Goal: Complete application form

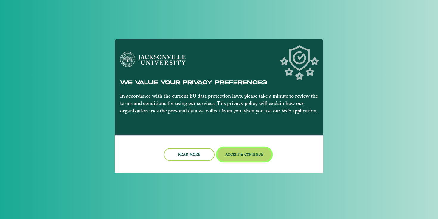
click at [235, 154] on button "Accept & Continue" at bounding box center [245, 154] width 54 height 13
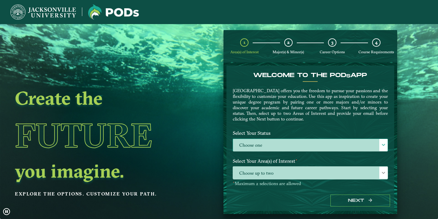
click at [254, 142] on label "Choose one" at bounding box center [310, 145] width 155 height 13
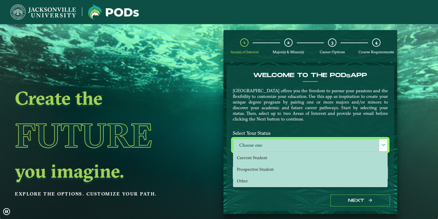
scroll to position [3, 24]
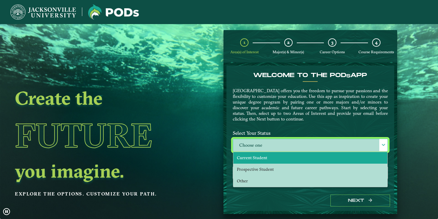
click at [253, 158] on span "Current Student" at bounding box center [252, 157] width 30 height 5
select select "[object Object]"
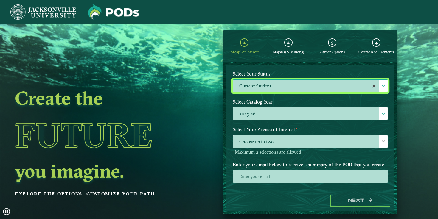
scroll to position [65, 0]
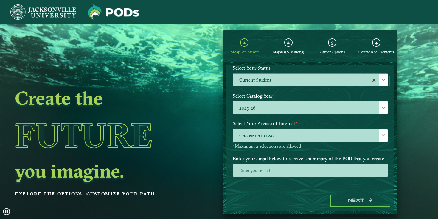
click at [261, 134] on span "Choose up to two" at bounding box center [310, 136] width 155 height 13
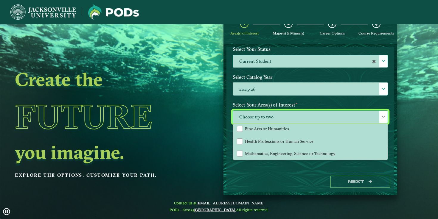
scroll to position [20, 0]
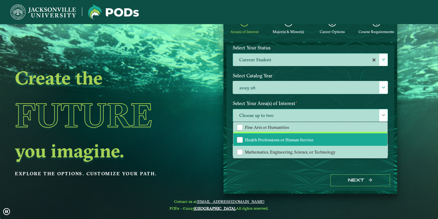
click at [272, 138] on span "Health Professions or Human Service" at bounding box center [279, 139] width 69 height 5
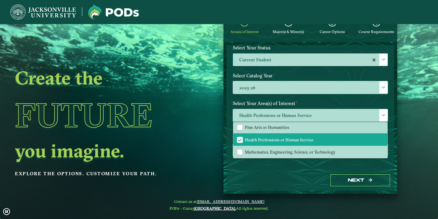
click at [254, 170] on div "Next" at bounding box center [310, 180] width 168 height 21
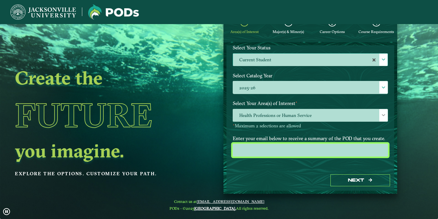
click at [267, 154] on input "email" at bounding box center [310, 150] width 155 height 13
type input "[EMAIL_ADDRESS][DOMAIN_NAME]"
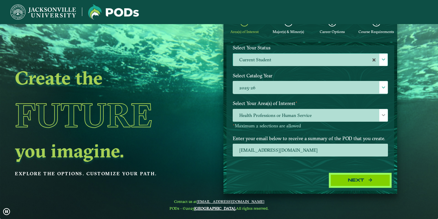
click at [344, 179] on button "Next" at bounding box center [360, 181] width 60 height 12
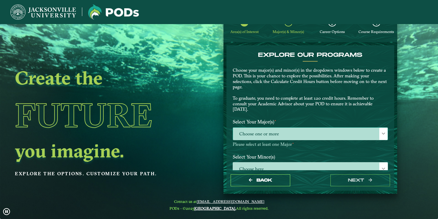
click at [292, 136] on span "Choose one or more" at bounding box center [310, 134] width 155 height 13
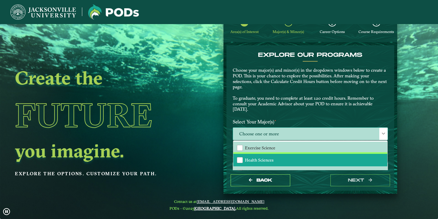
click at [290, 158] on li "Health Sciences" at bounding box center [310, 160] width 154 height 13
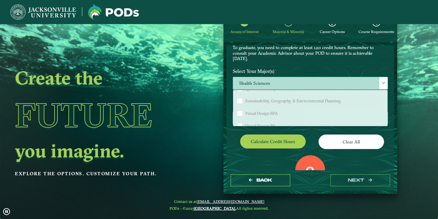
scroll to position [52, 0]
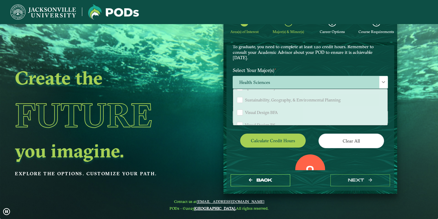
click at [305, 69] on label "Select Your Major(s) ⋆" at bounding box center [310, 70] width 164 height 11
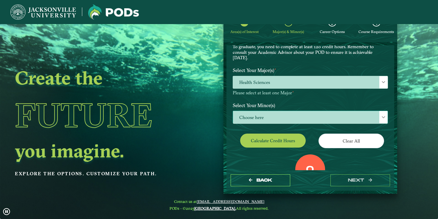
click at [326, 115] on span "Choose here" at bounding box center [310, 117] width 155 height 13
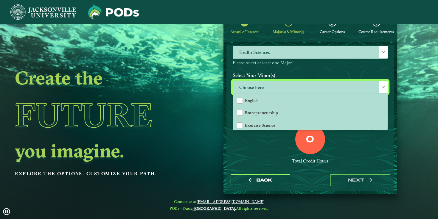
scroll to position [84, 0]
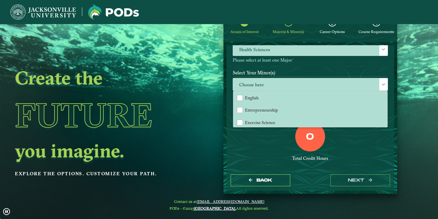
click at [361, 151] on div "0 Total Credit Hours" at bounding box center [310, 147] width 164 height 51
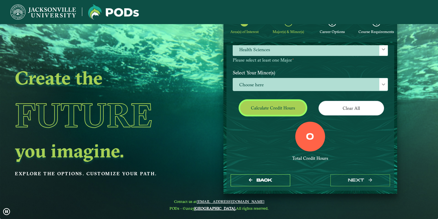
click at [288, 109] on button "Calculate credit hours" at bounding box center [273, 108] width 66 height 14
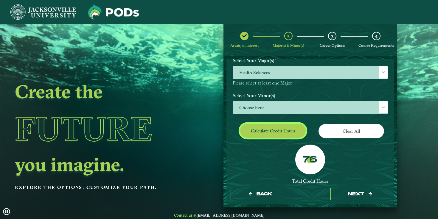
scroll to position [75, 0]
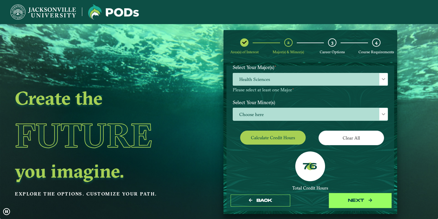
click at [346, 201] on button "next" at bounding box center [360, 201] width 60 height 12
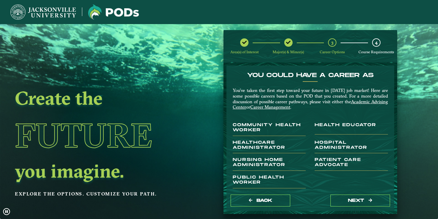
scroll to position [1, 0]
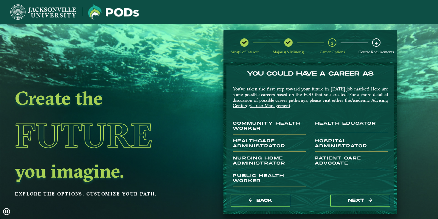
click at [281, 155] on nb-card-body at bounding box center [269, 154] width 73 height 4
click at [344, 203] on button "next" at bounding box center [360, 201] width 60 height 12
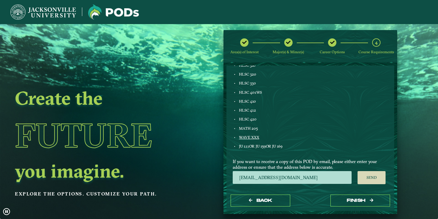
scroll to position [24, 0]
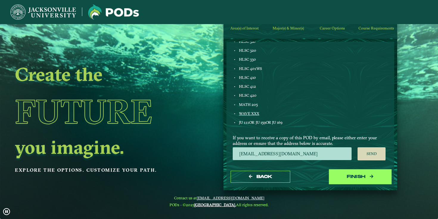
click at [361, 180] on button "Finish" at bounding box center [360, 177] width 60 height 12
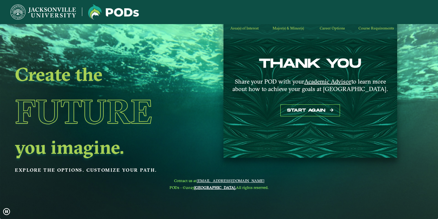
click at [290, 32] on div "Area(s) of Interest Major(s) & Minor(s) Career Options Course Requirements" at bounding box center [310, 22] width 174 height 33
click at [285, 26] on span "Major(s) & Minor(s)" at bounding box center [288, 28] width 31 height 4
click at [328, 28] on span "Career Options" at bounding box center [332, 28] width 25 height 4
